Goal: Task Accomplishment & Management: Manage account settings

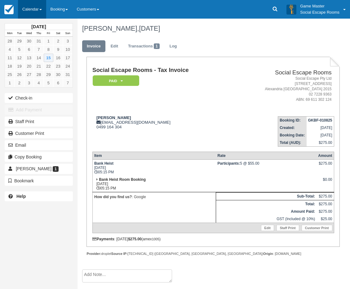
click at [41, 14] on link "Calendar" at bounding box center [32, 9] width 28 height 19
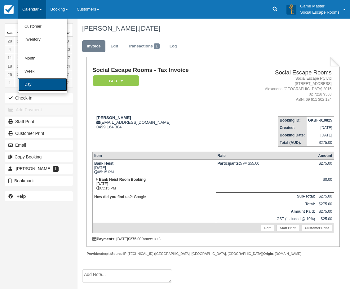
click at [47, 81] on link "Day" at bounding box center [42, 84] width 49 height 13
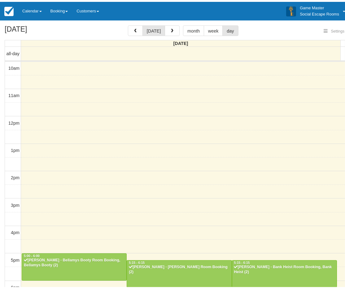
scroll to position [115, 0]
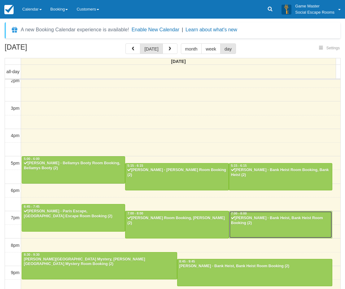
click at [248, 233] on div at bounding box center [280, 224] width 103 height 27
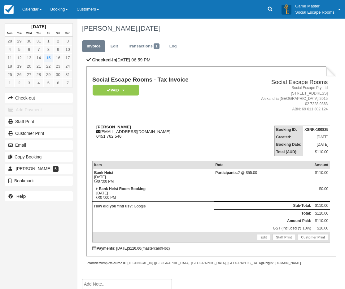
drag, startPoint x: 138, startPoint y: 126, endPoint x: 98, endPoint y: 127, distance: 40.3
click at [98, 127] on div "Shaun Gunawardane shaun_meliora@outlook.com 0451 762 546" at bounding box center [160, 132] width 137 height 14
copy strong "Shaun Gunawardane"
